Goal: Information Seeking & Learning: Learn about a topic

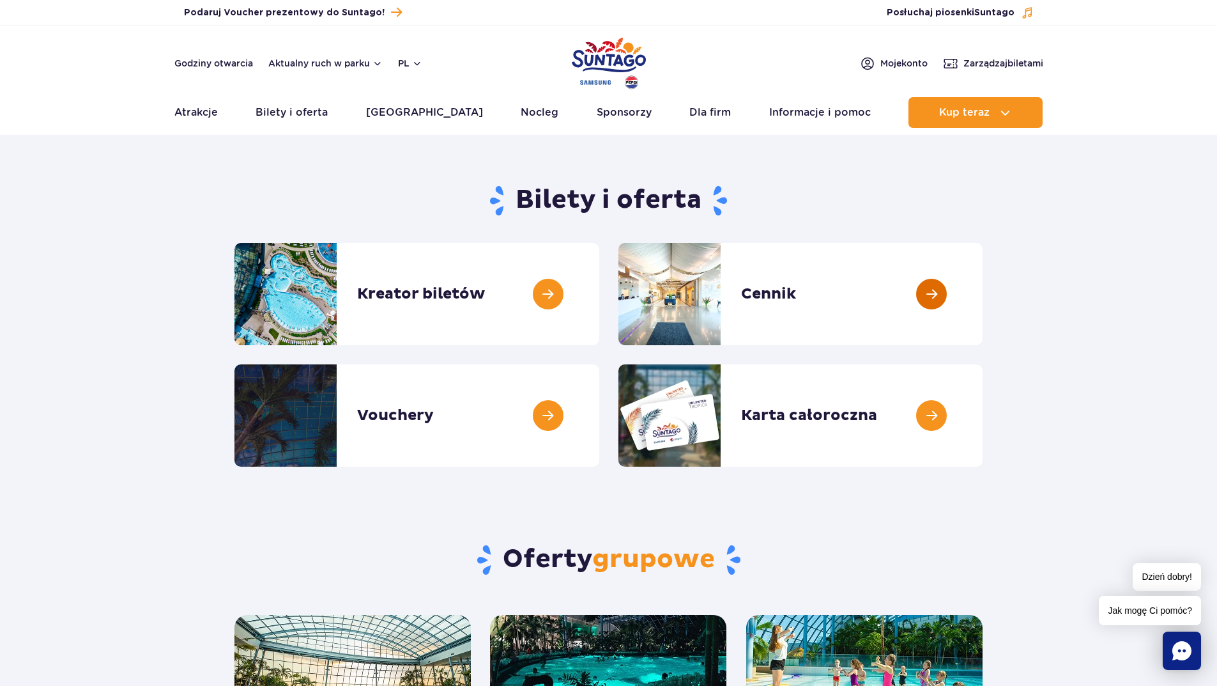
click at [983, 305] on link at bounding box center [983, 294] width 0 height 102
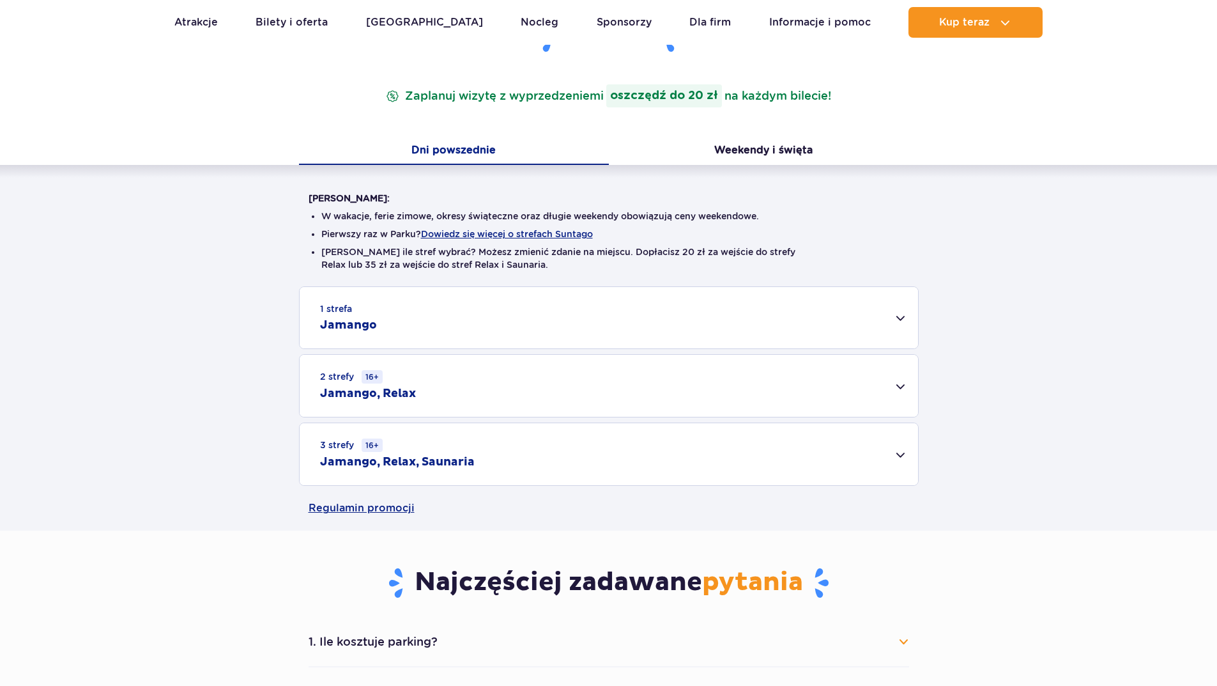
scroll to position [192, 0]
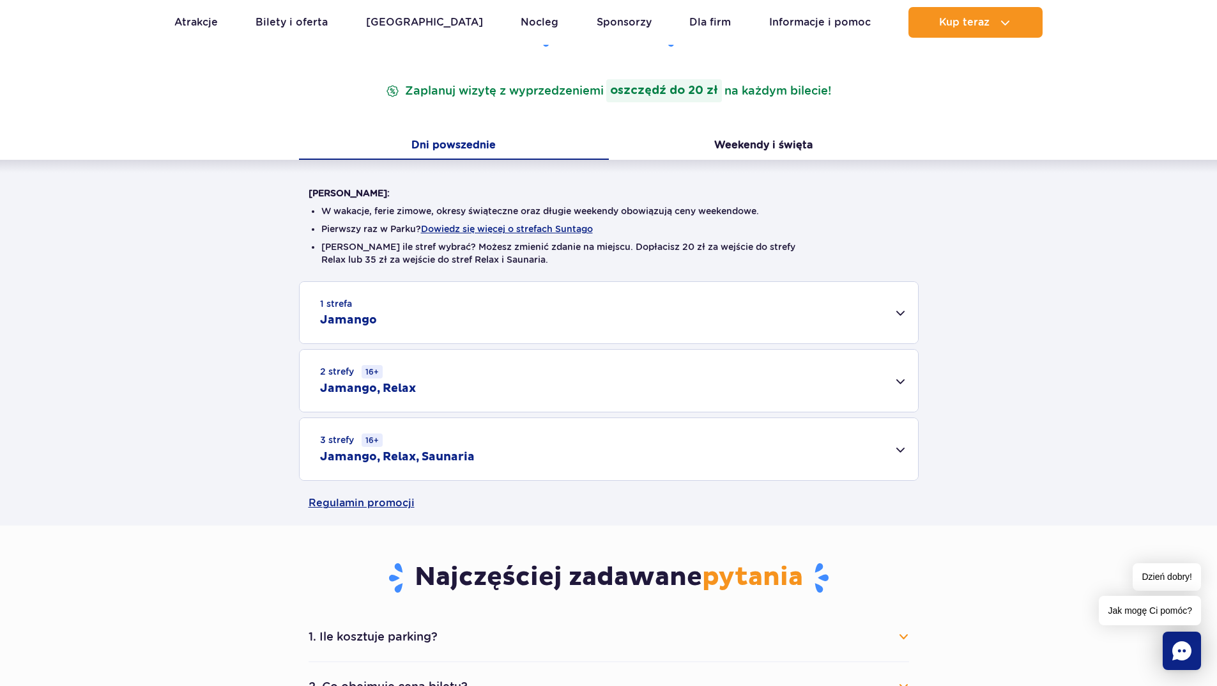
click at [481, 458] on div "3 strefy 16+ Jamango, Relax, Saunaria" at bounding box center [609, 449] width 619 height 62
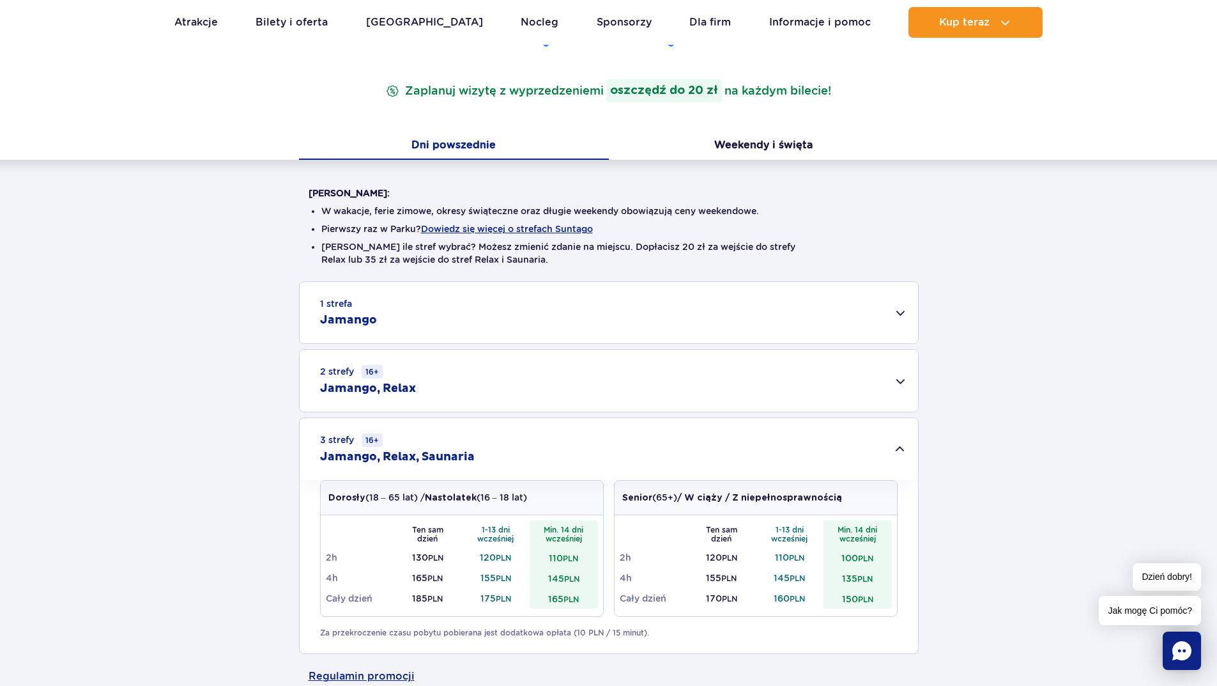
scroll to position [320, 0]
